Goal: Check status

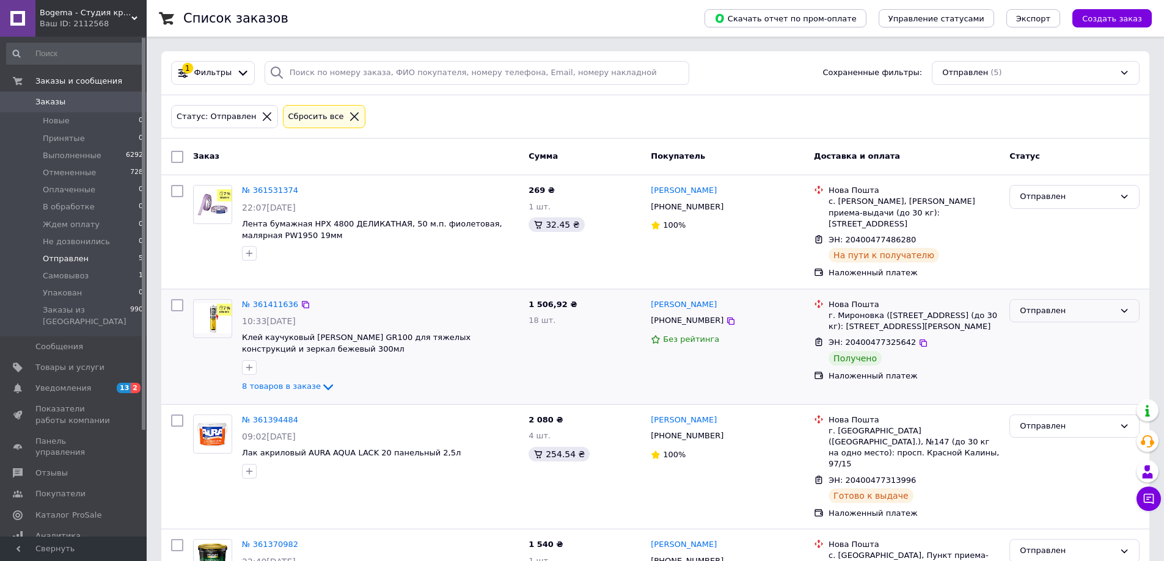
click at [1025, 305] on div "Отправлен" at bounding box center [1066, 311] width 95 height 13
click at [1034, 348] on li "Выполнен" at bounding box center [1074, 359] width 129 height 23
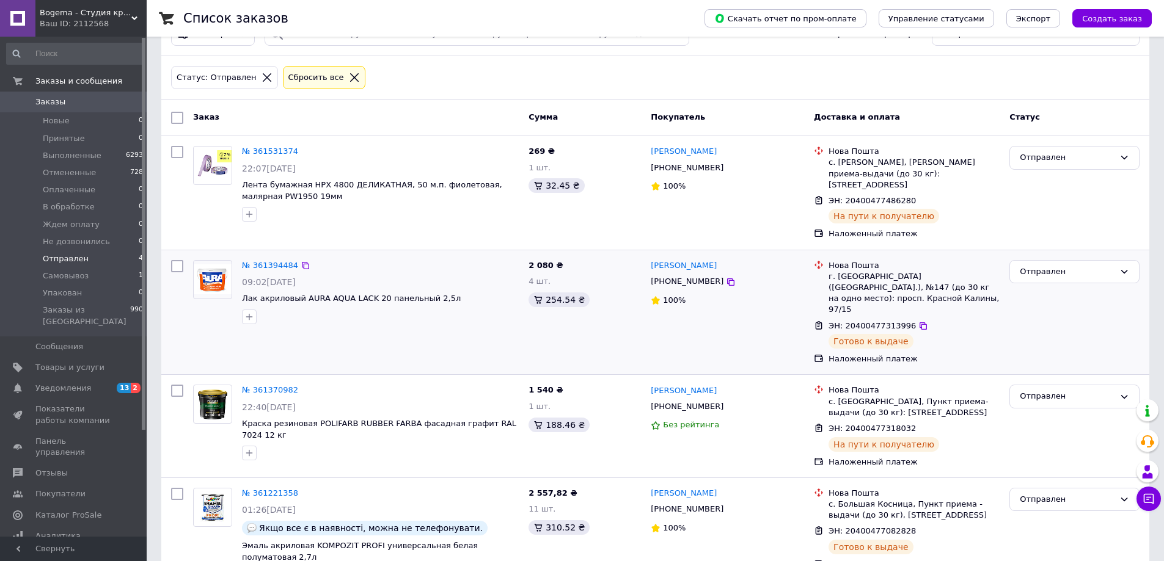
scroll to position [60, 0]
